Goal: Task Accomplishment & Management: Manage account settings

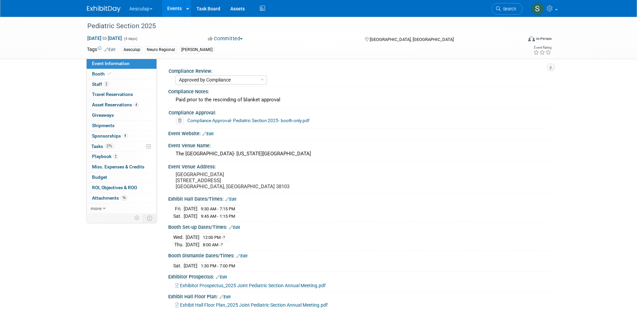
select select "Approved by Compliance"
select select "Neuro"
click at [508, 7] on span "Search" at bounding box center [508, 8] width 15 height 5
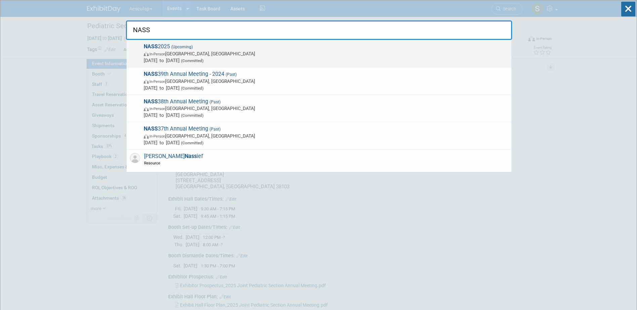
type input "NASS"
click at [175, 43] on span "NASS 2025 (Upcoming) In-Person [GEOGRAPHIC_DATA], [GEOGRAPHIC_DATA] [DATE] to […" at bounding box center [325, 53] width 366 height 20
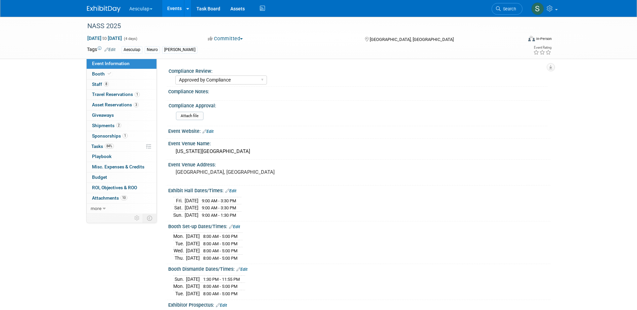
select select "Approved by Compliance"
select select "Neuro"
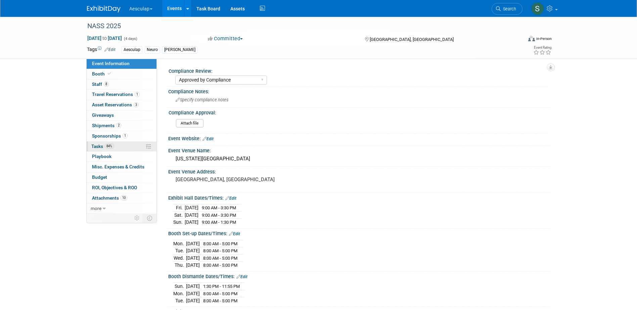
click at [90, 148] on link "84% Tasks 84%" at bounding box center [122, 147] width 70 height 10
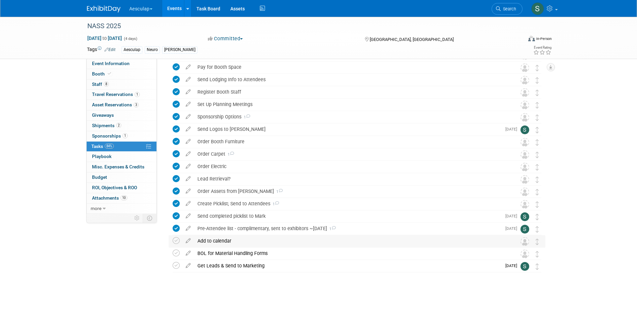
scroll to position [89, 0]
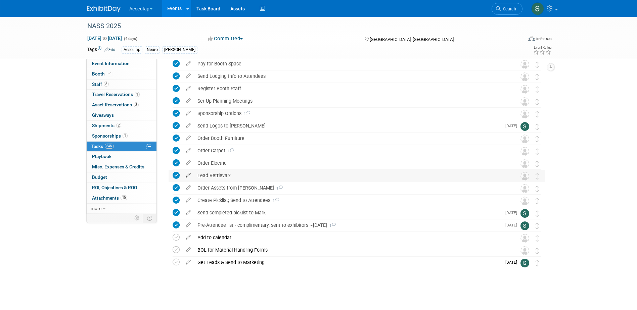
click at [190, 174] on icon at bounding box center [188, 174] width 12 height 8
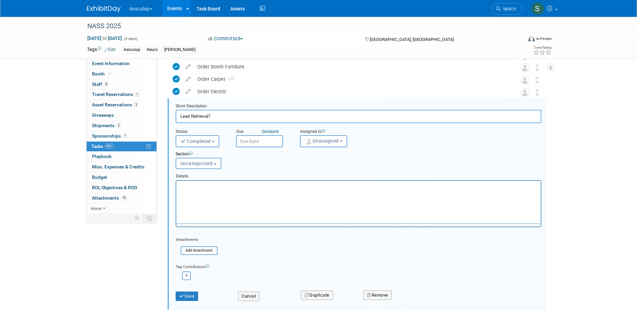
scroll to position [0, 0]
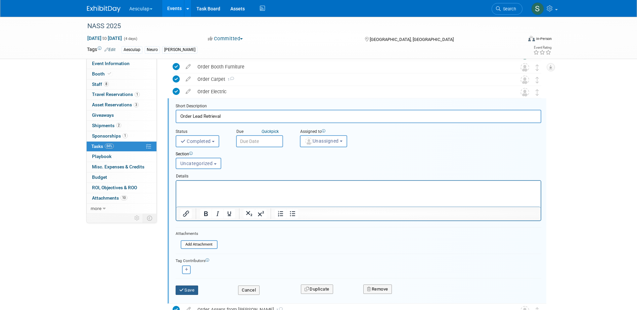
type input "Order Lead Retrieval"
click at [195, 292] on button "Save" at bounding box center [187, 290] width 23 height 9
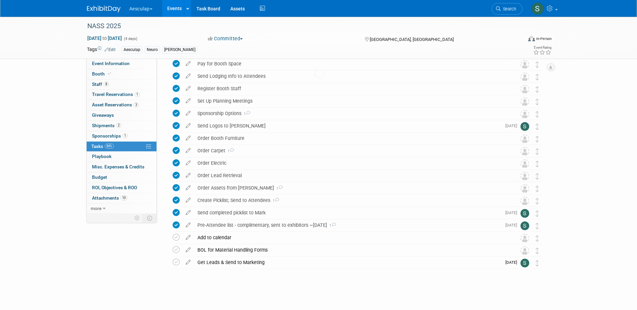
scroll to position [89, 0]
click at [235, 176] on div "Order Lead Retrieval" at bounding box center [350, 175] width 313 height 11
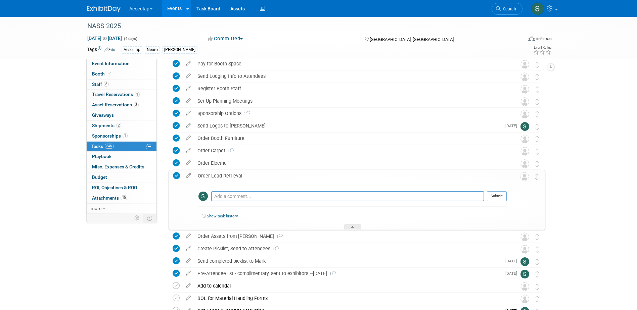
click at [235, 176] on div "Order Lead Retrieval" at bounding box center [350, 175] width 312 height 11
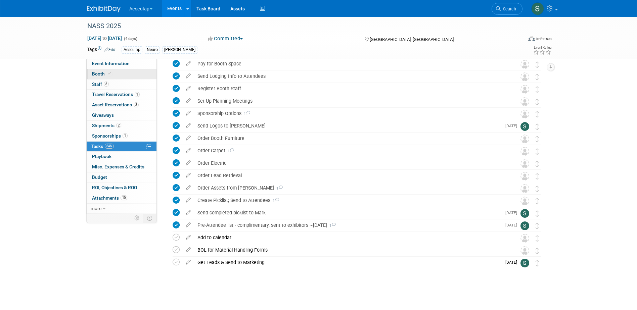
click at [100, 74] on span "Booth" at bounding box center [102, 73] width 20 height 5
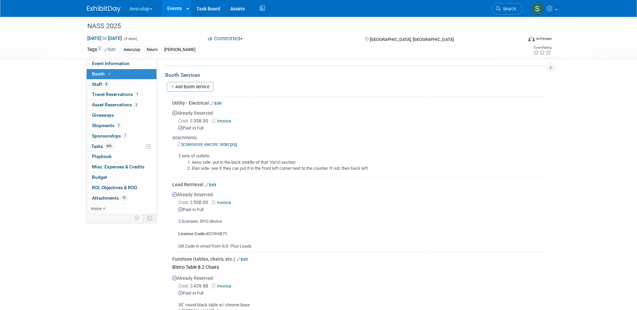
scroll to position [605, 0]
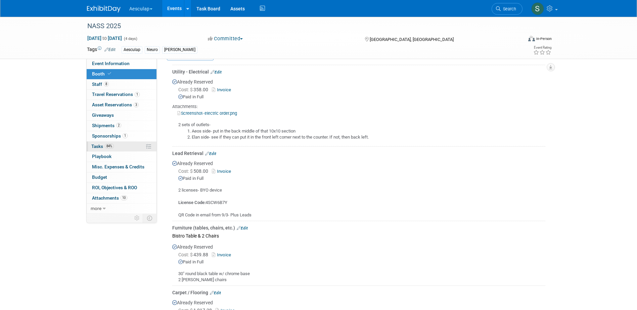
click at [93, 145] on span "Tasks 84%" at bounding box center [102, 146] width 23 height 5
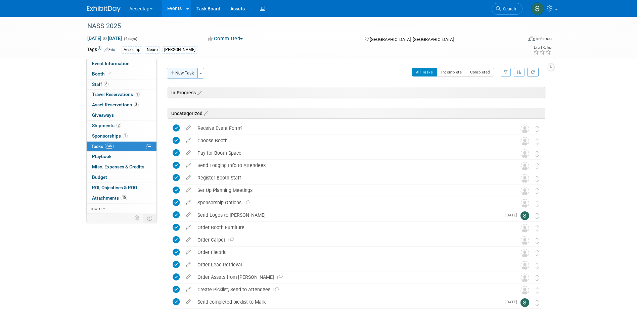
click at [187, 73] on button "New Task" at bounding box center [182, 73] width 31 height 11
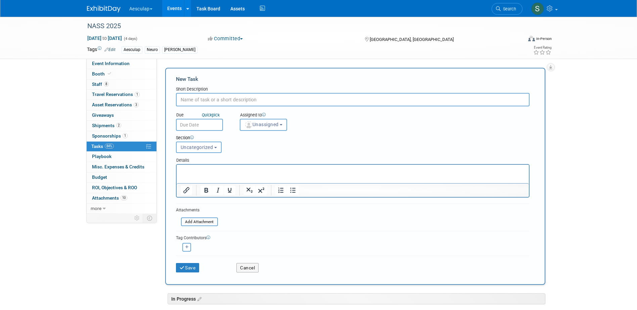
type input "W"
type input "Set up Lead Capture & Ship Devices"
click at [270, 121] on button "Unassigned" at bounding box center [264, 125] width 48 height 12
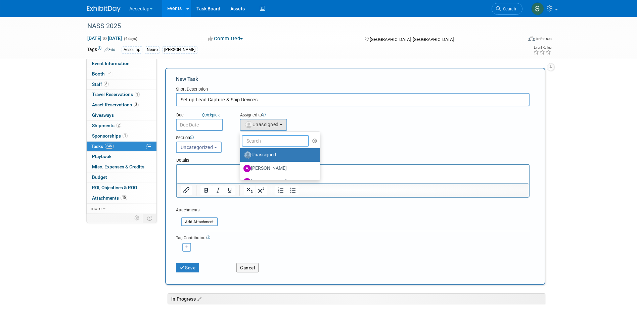
click at [268, 143] on input "text" at bounding box center [275, 140] width 67 height 11
type input "sara"
click at [268, 154] on label "Sara Hurson (me)" at bounding box center [279, 155] width 70 height 11
click at [241, 154] on input "Sara Hurson (me)" at bounding box center [239, 154] width 4 height 4
select select "2fc0cac6-dd28-4ee9-b402-09a8be3e8049"
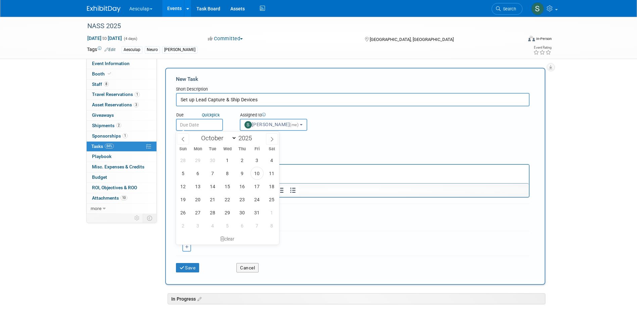
click at [195, 125] on input "text" at bounding box center [199, 125] width 47 height 12
click at [274, 139] on icon at bounding box center [272, 139] width 5 height 5
select select "10"
click at [212, 187] on span "11" at bounding box center [212, 186] width 13 height 13
type input "Nov 11, 2025"
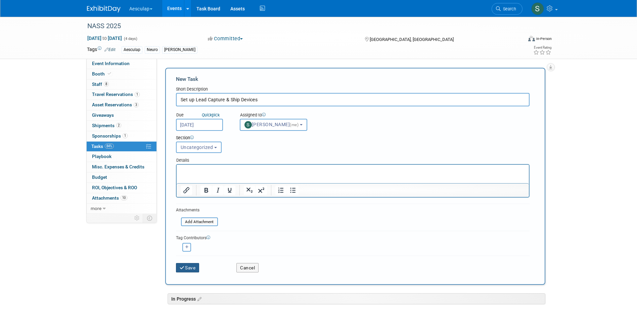
click at [187, 268] on button "Save" at bounding box center [188, 267] width 24 height 9
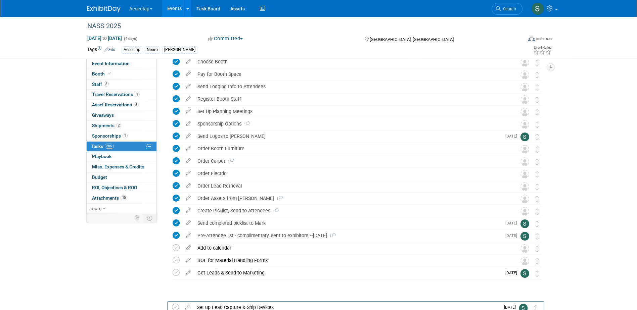
scroll to position [102, 0]
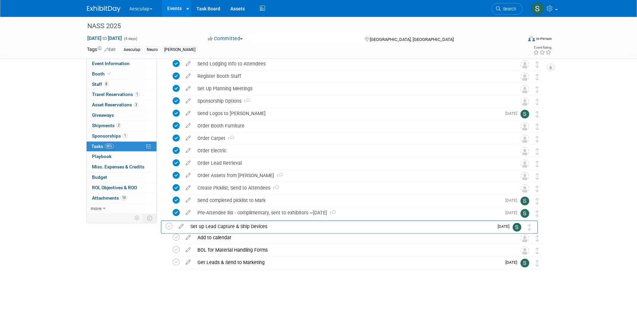
drag, startPoint x: 539, startPoint y: 97, endPoint x: 532, endPoint y: 229, distance: 131.9
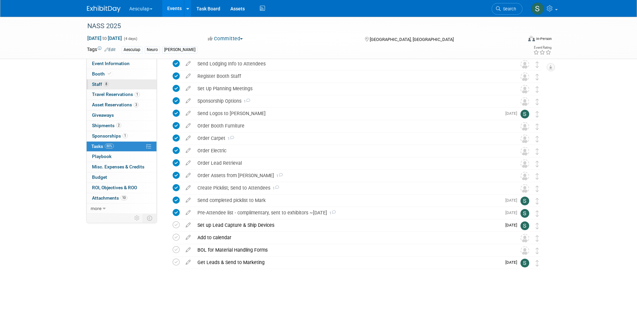
click at [100, 84] on span "Staff 8" at bounding box center [100, 84] width 17 height 5
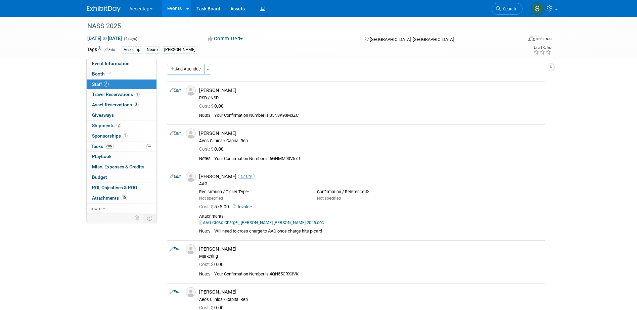
scroll to position [0, 0]
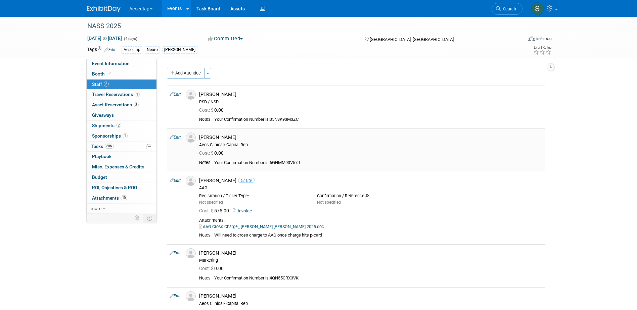
click at [309, 145] on div "Aeos Clinical/ Capital Rep" at bounding box center [371, 144] width 344 height 5
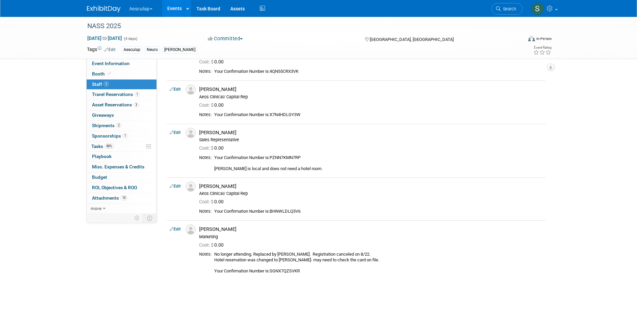
scroll to position [256, 0]
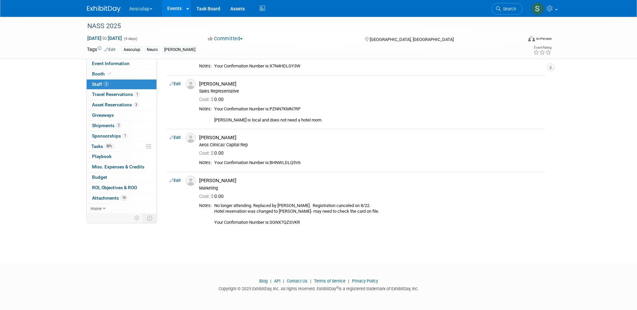
drag, startPoint x: 201, startPoint y: 93, endPoint x: 327, endPoint y: 244, distance: 195.8
click at [327, 244] on div "NASS 2025 Nov 14, 2025 to Nov 17, 2025 (4 days) Nov 14, 2025 to Nov 17, 2025 Co…" at bounding box center [318, 6] width 637 height 490
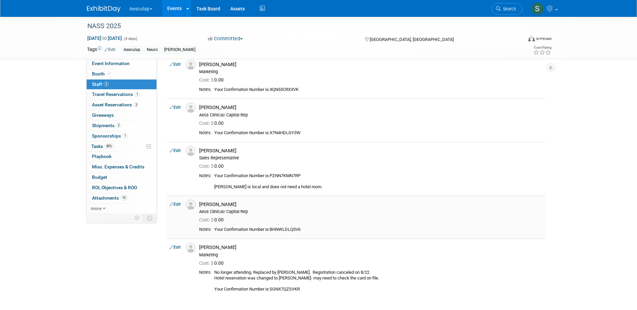
scroll to position [188, 0]
click at [355, 233] on div "Notes: Your Confirmation Number is:BHNWLDLQ5V6" at bounding box center [371, 231] width 344 height 8
drag, startPoint x: 307, startPoint y: 229, endPoint x: 201, endPoint y: 66, distance: 194.2
click at [201, 66] on tbody "Edit Andy Dickherber RSD / NSD Cost: $ 0.00 Edit 0.00" at bounding box center [356, 97] width 379 height 401
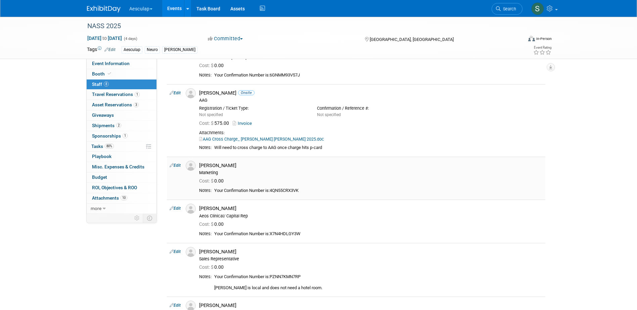
scroll to position [0, 0]
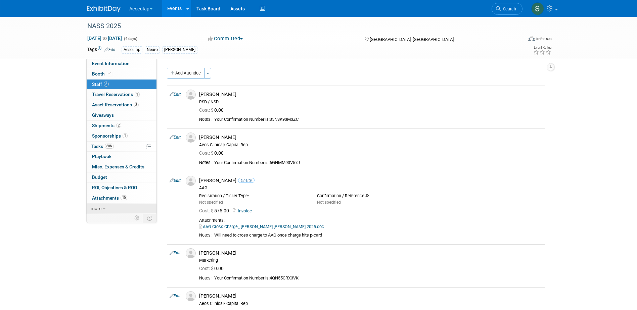
click at [104, 211] on icon at bounding box center [104, 209] width 3 height 5
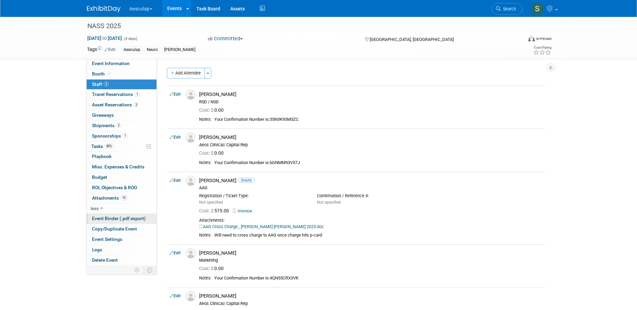
click at [113, 218] on span "Event Binder (.pdf export)" at bounding box center [119, 218] width 54 height 5
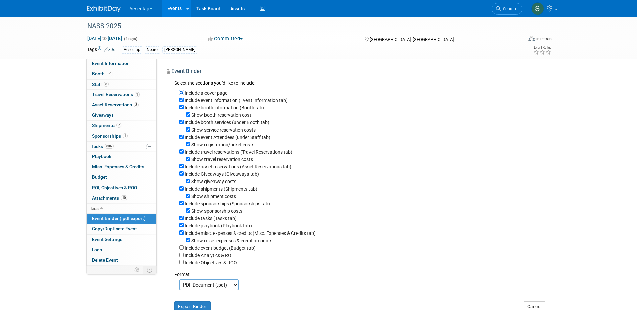
click at [182, 91] on input "Include a cover page" at bounding box center [181, 92] width 4 height 4
checkbox input "false"
click at [181, 99] on input "Include event information (Event Information tab)" at bounding box center [181, 100] width 4 height 4
checkbox input "false"
click at [183, 107] on input "Include booth information (Booth tab)" at bounding box center [181, 107] width 4 height 4
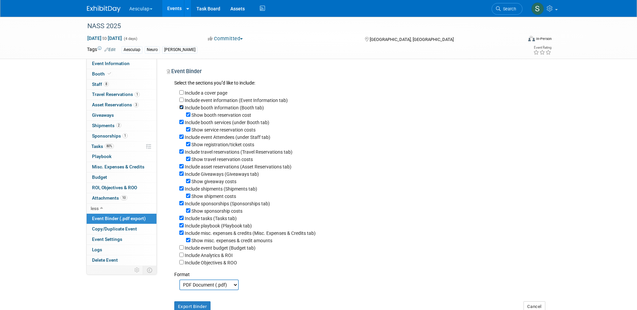
checkbox input "false"
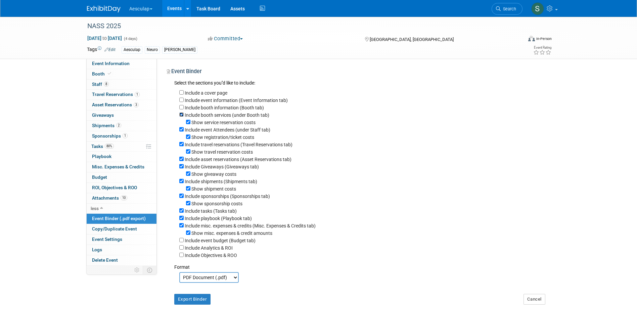
click at [181, 116] on input "Include booth services (under Booth tab)" at bounding box center [181, 115] width 4 height 4
checkbox input "false"
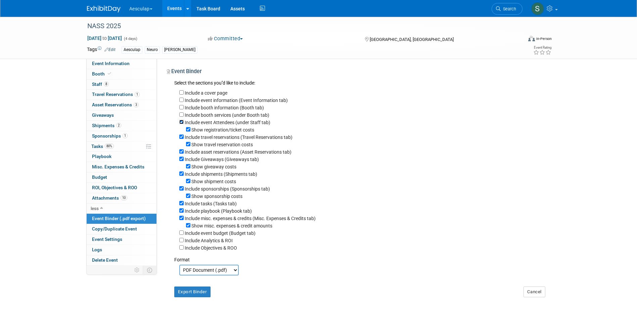
click at [183, 124] on input "Include event Attendees (under Staff tab)" at bounding box center [181, 122] width 4 height 4
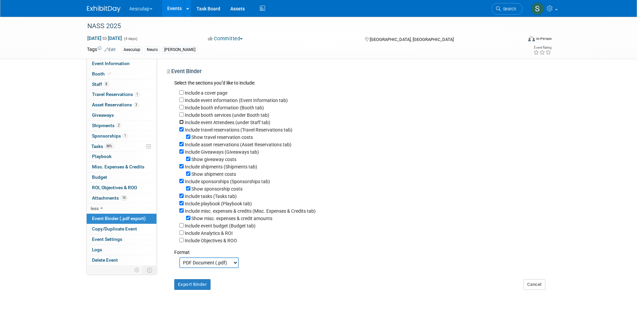
click at [183, 124] on input "Include event Attendees (under Staff tab)" at bounding box center [181, 122] width 4 height 4
checkbox input "true"
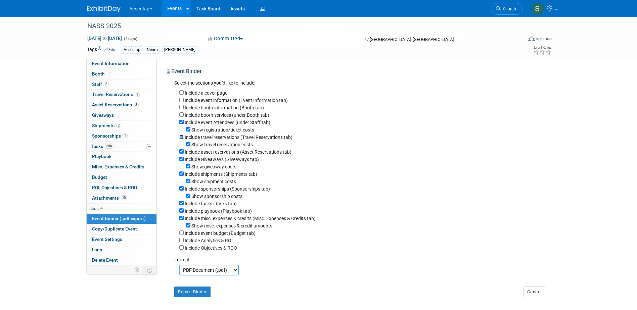
click at [183, 137] on input "Include travel reservations (Travel Reservations tab)" at bounding box center [181, 137] width 4 height 4
checkbox input "false"
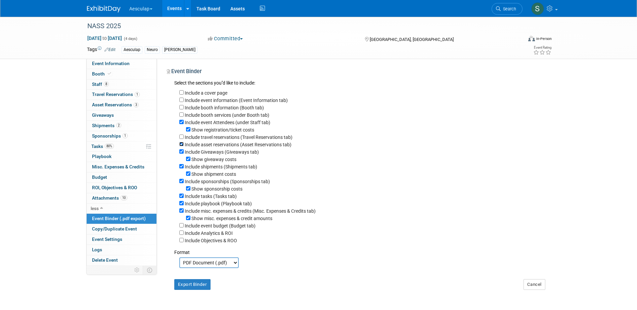
click at [182, 146] on input "Include asset reservations (Asset Reservations tab)" at bounding box center [181, 144] width 4 height 4
checkbox input "false"
drag, startPoint x: 182, startPoint y: 154, endPoint x: 182, endPoint y: 167, distance: 13.1
click at [182, 156] on div "Include Giveaways (Giveaways tab)" at bounding box center [362, 151] width 366 height 7
drag, startPoint x: 183, startPoint y: 170, endPoint x: 182, endPoint y: 179, distance: 9.1
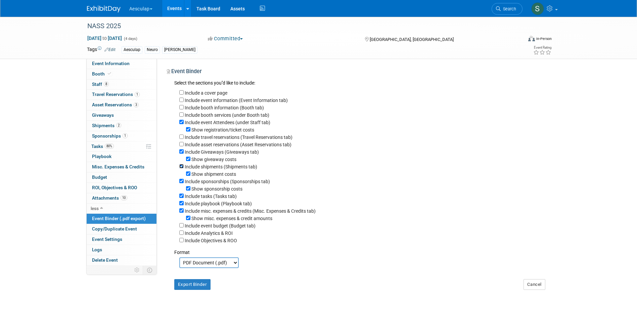
click at [183, 169] on input "Include shipments (Shipments tab)" at bounding box center [181, 166] width 4 height 4
checkbox input "false"
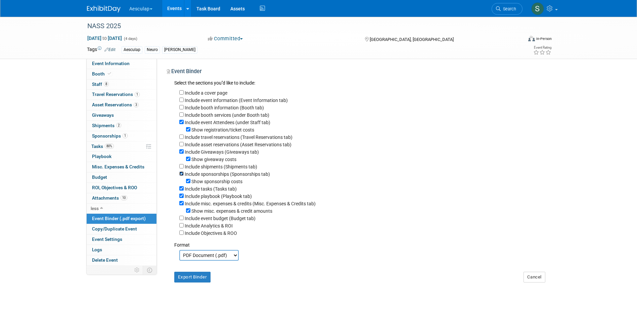
click at [179, 176] on input "Include sponsorships (Sponsorships tab)" at bounding box center [181, 174] width 4 height 4
checkbox input "false"
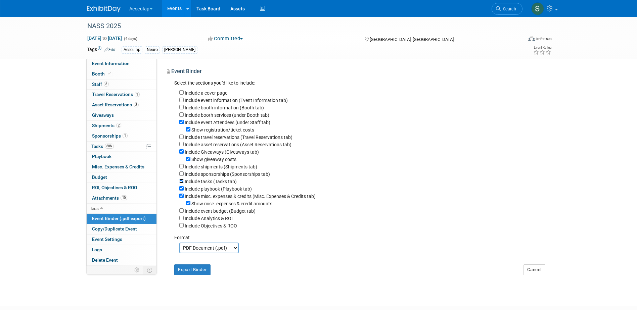
click at [181, 183] on input "Include tasks (Tasks tab)" at bounding box center [181, 181] width 4 height 4
checkbox input "false"
drag, startPoint x: 181, startPoint y: 190, endPoint x: 181, endPoint y: 197, distance: 6.7
click at [181, 191] on input "Include playbook (Playbook tab)" at bounding box center [181, 188] width 4 height 4
checkbox input "false"
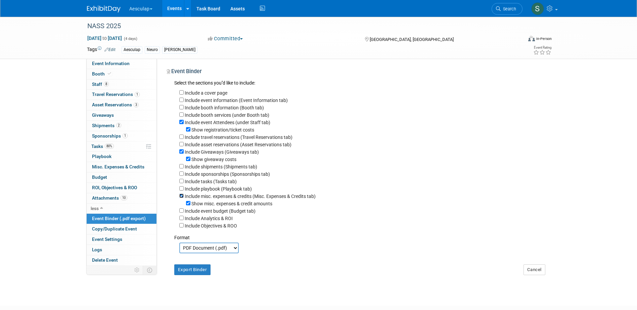
click at [182, 198] on input "Include misc. expenses & credits (Misc. Expenses & Credits tab)" at bounding box center [181, 196] width 4 height 4
checkbox input "false"
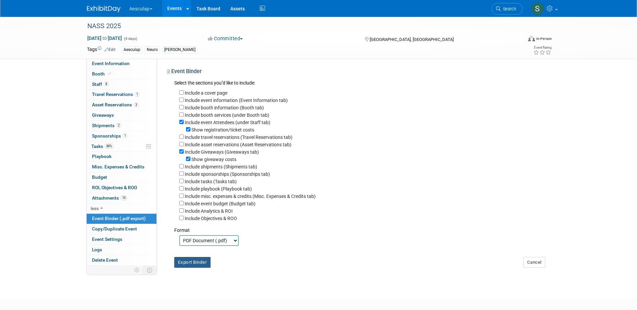
click at [198, 268] on button "Export Binder" at bounding box center [192, 262] width 37 height 11
click at [174, 5] on link "Events" at bounding box center [174, 8] width 25 height 17
